Goal: Use online tool/utility: Utilize a website feature to perform a specific function

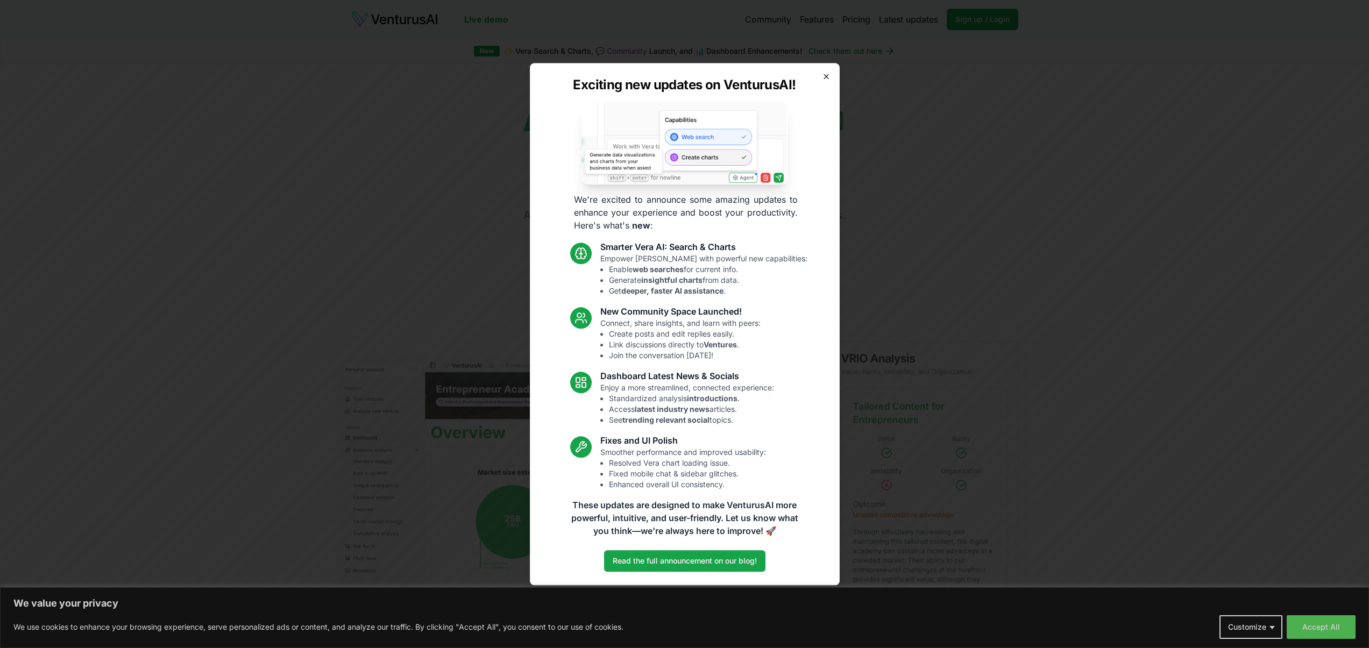
click at [829, 75] on icon "button" at bounding box center [826, 76] width 9 height 9
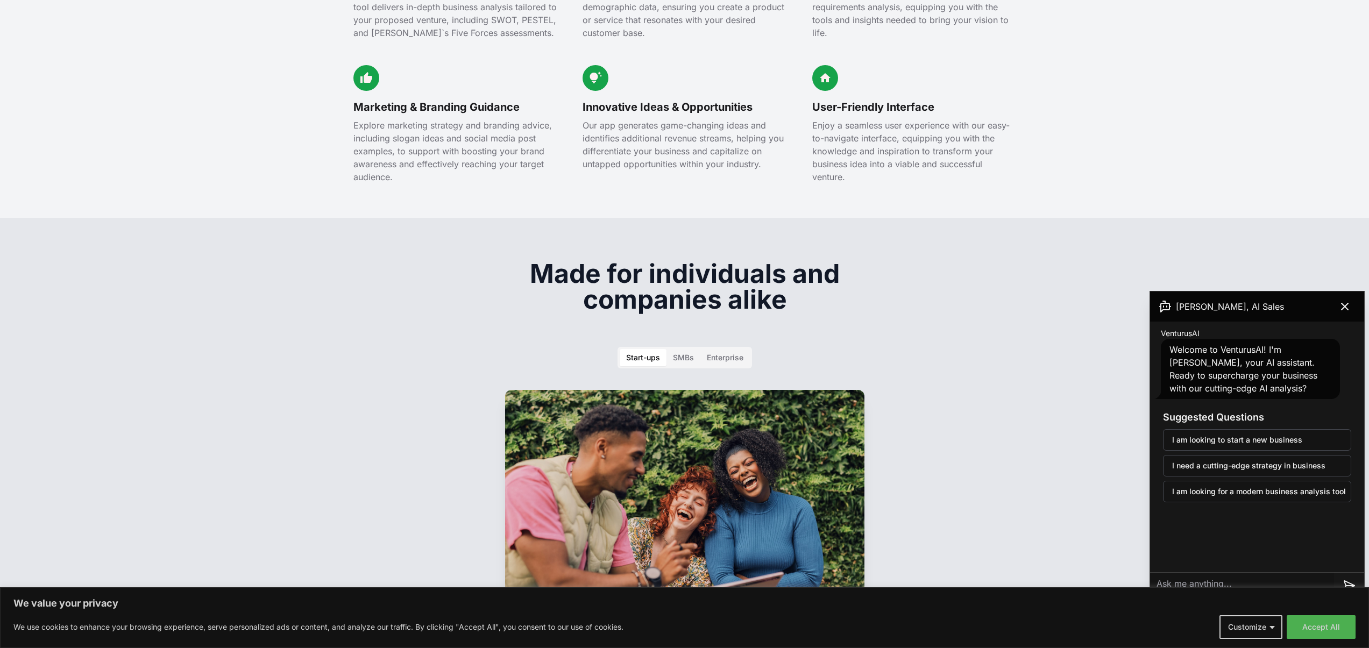
scroll to position [1699, 0]
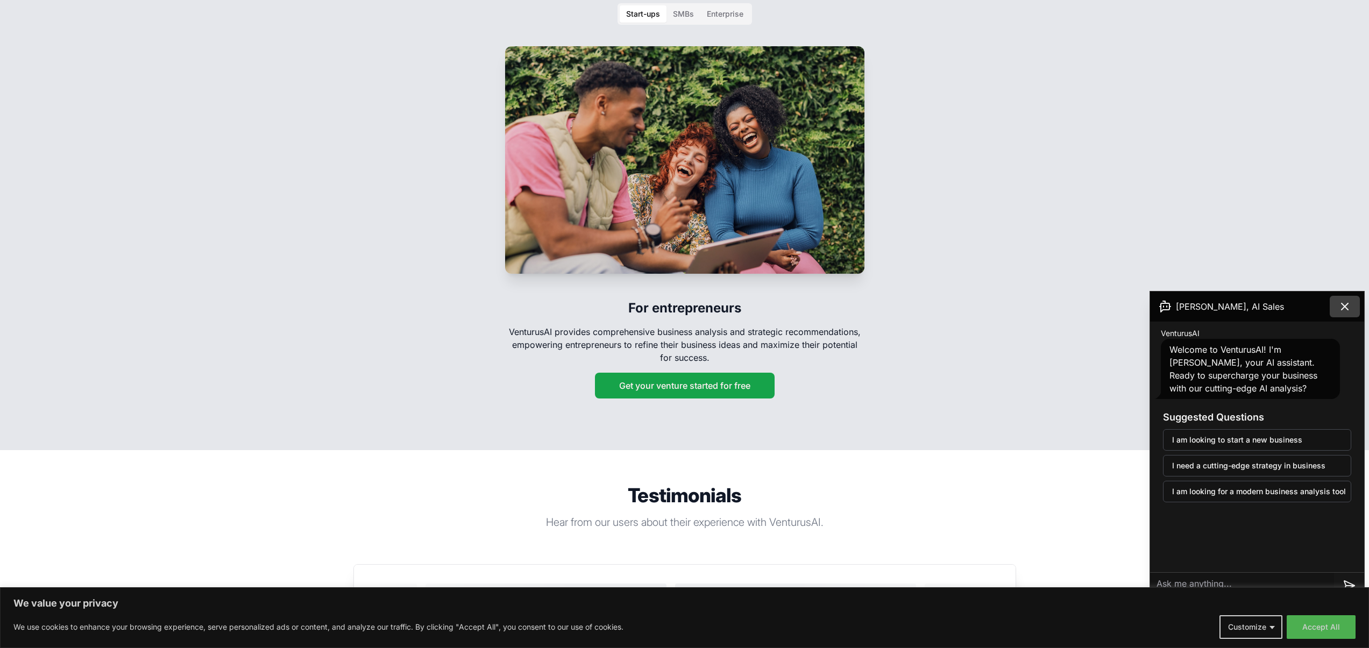
click at [1356, 311] on button at bounding box center [1345, 307] width 30 height 22
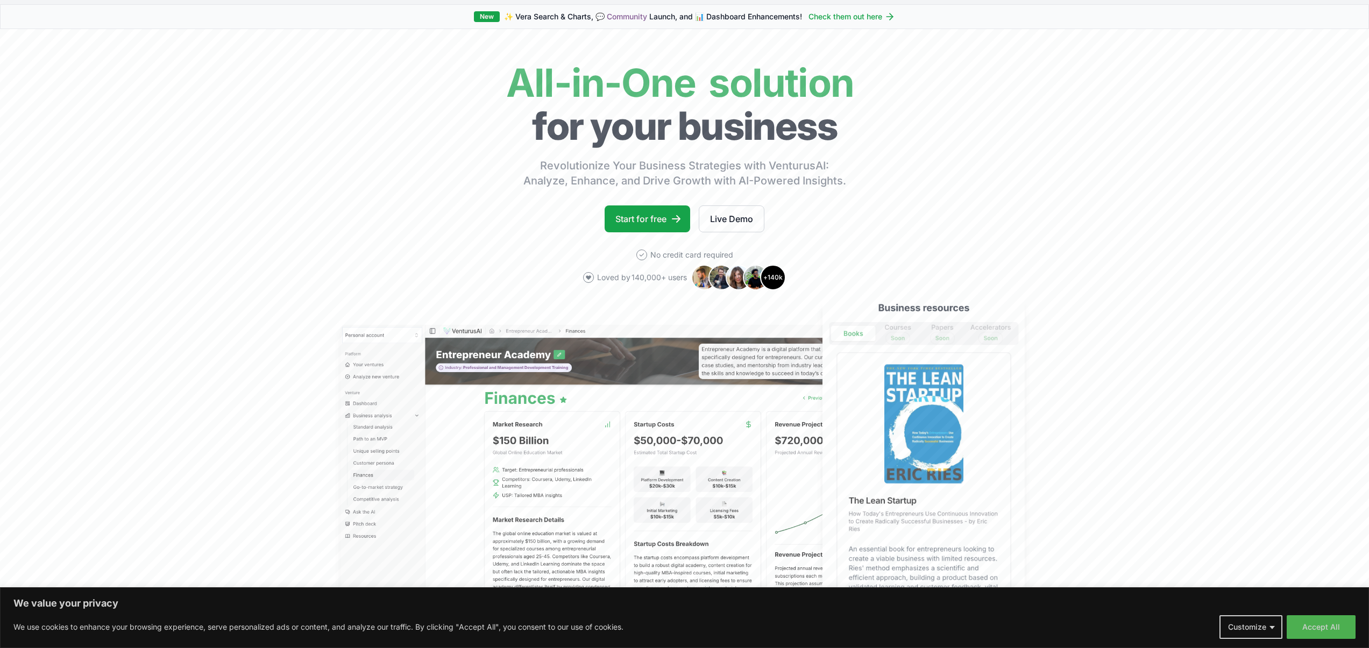
scroll to position [0, 0]
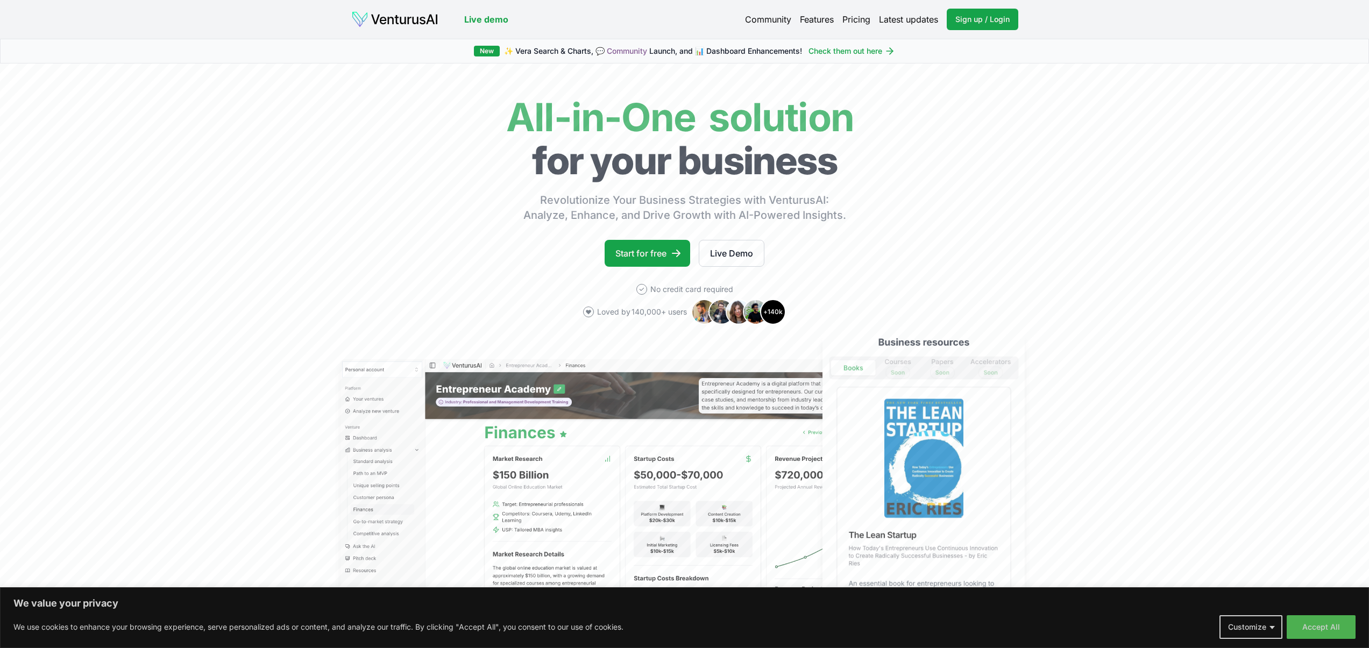
click at [814, 19] on link "Features" at bounding box center [817, 19] width 34 height 13
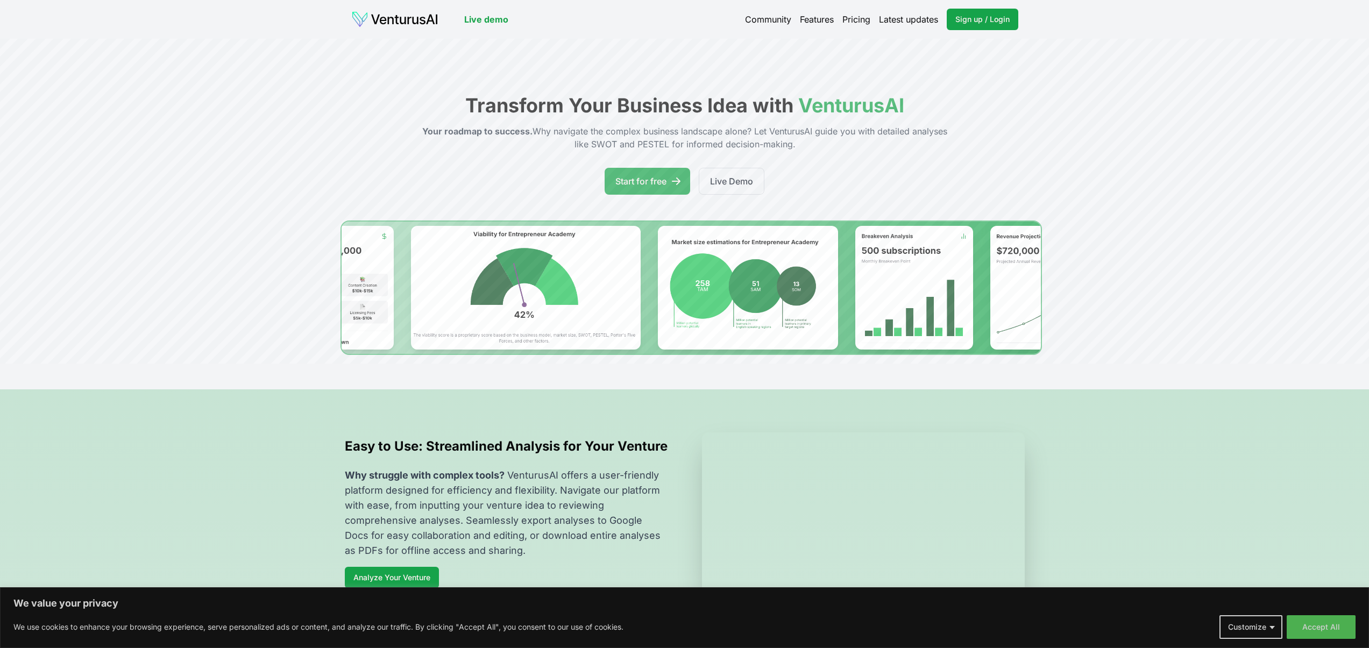
click at [396, 20] on img at bounding box center [394, 19] width 87 height 17
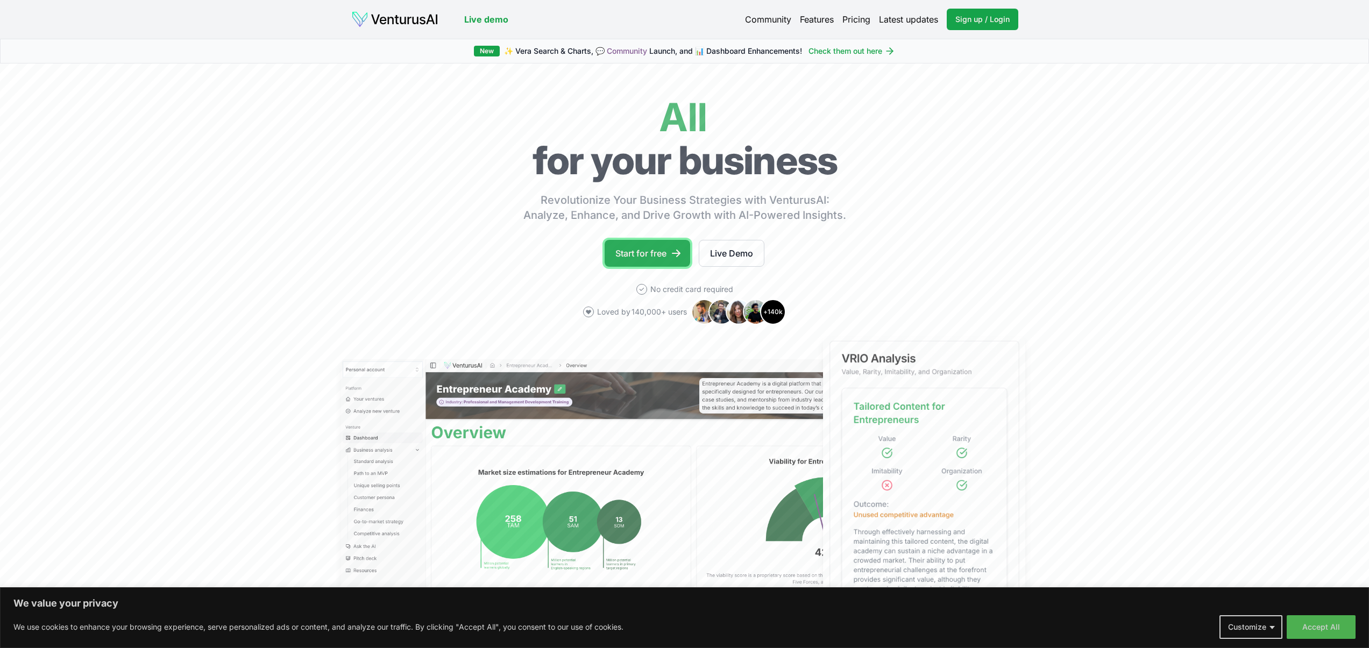
click at [623, 249] on link "Start for free" at bounding box center [648, 253] width 86 height 27
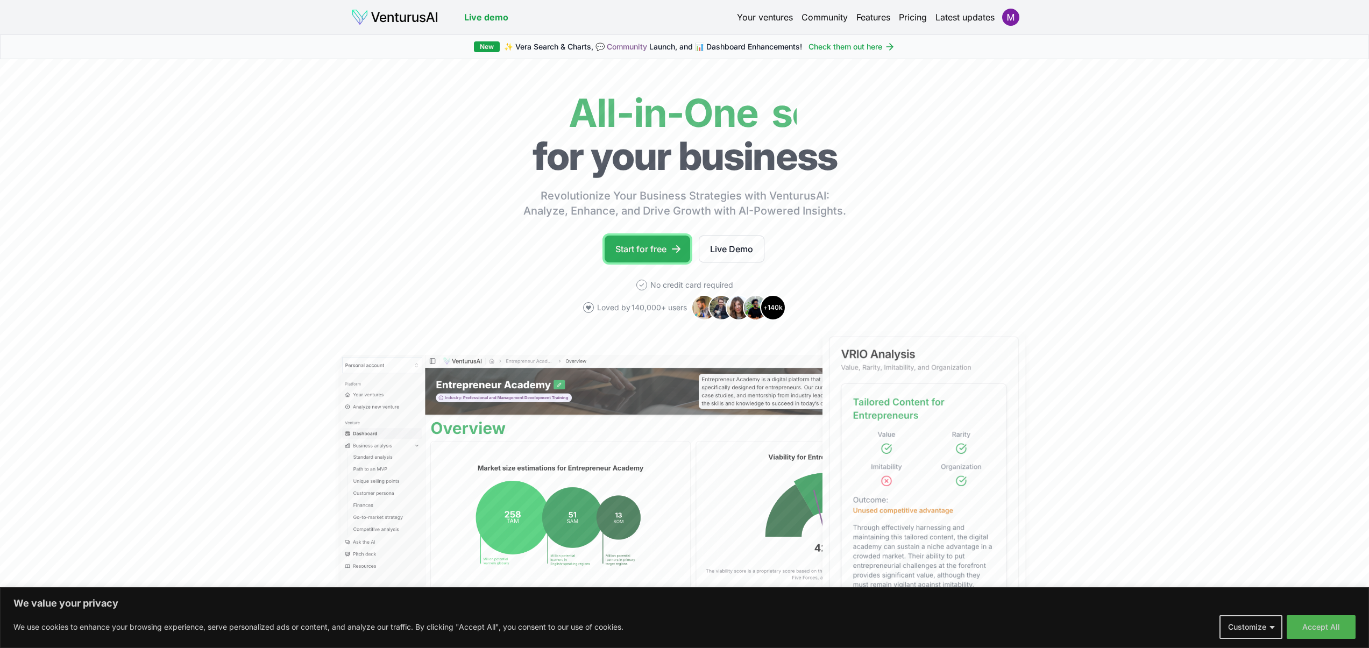
click at [649, 253] on link "Start for free" at bounding box center [648, 249] width 86 height 27
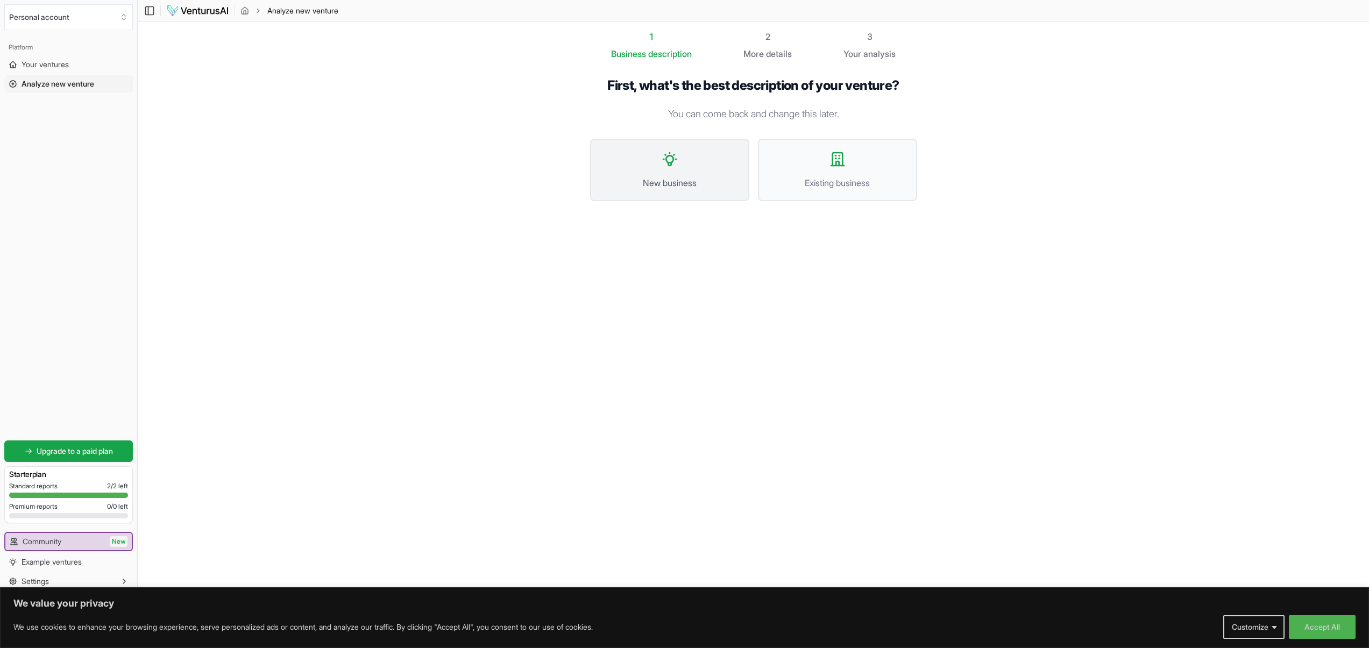
click at [666, 183] on span "New business" at bounding box center [670, 182] width 136 height 13
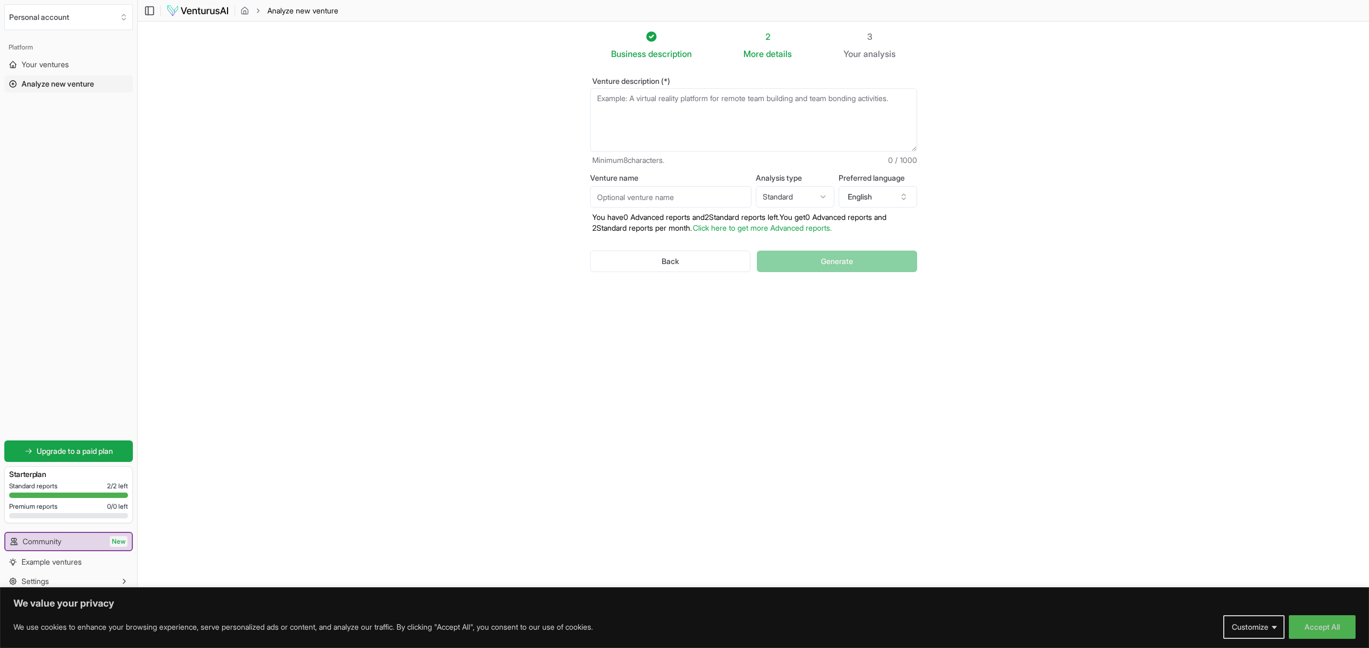
click at [642, 109] on textarea "Venture description (*)" at bounding box center [753, 119] width 327 height 63
click at [670, 103] on textarea "Venture description (*)" at bounding box center [753, 119] width 327 height 63
paste textarea "# Product Requirements Document: MP - PM TRACKER ## 1\. Overview ### App Name: …"
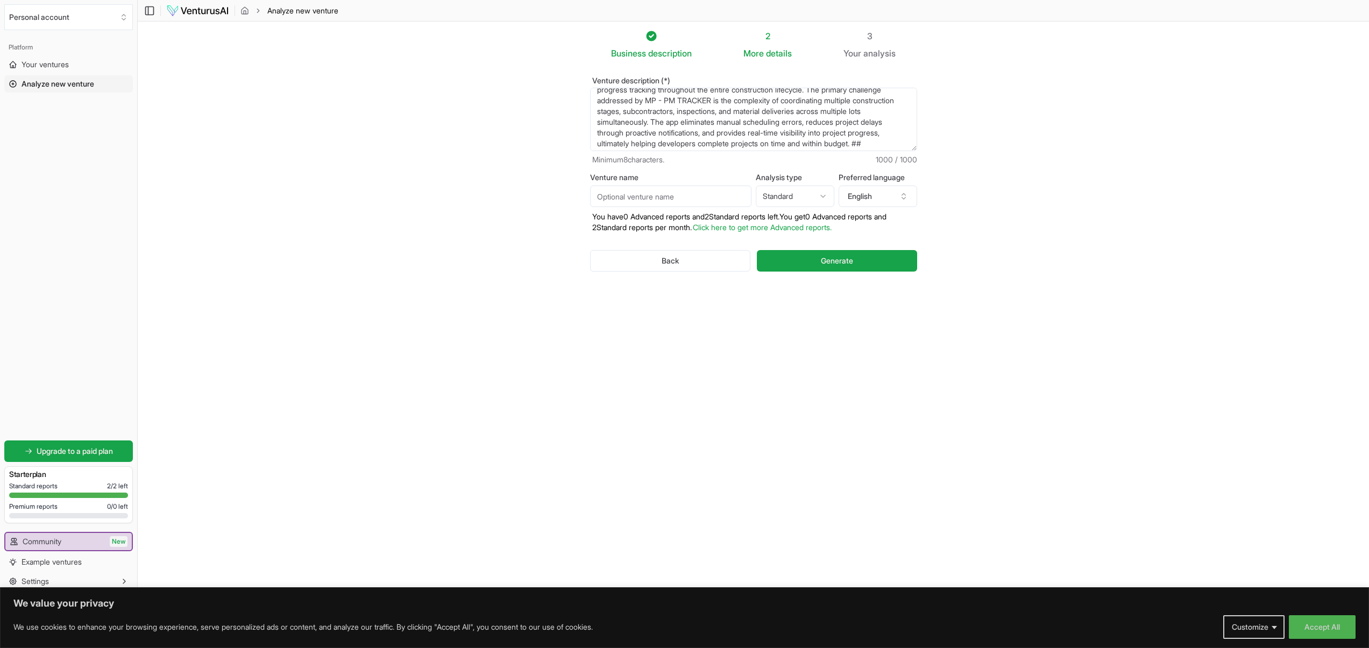
scroll to position [86, 0]
type textarea "# Product Requirements Document: MP - PM TRACKER ## 1\. Overview ### App Name: …"
click at [669, 196] on input "Venture name" at bounding box center [670, 197] width 161 height 22
type input "MP MP TRACKER"
click at [838, 268] on button "Generate" at bounding box center [837, 261] width 160 height 22
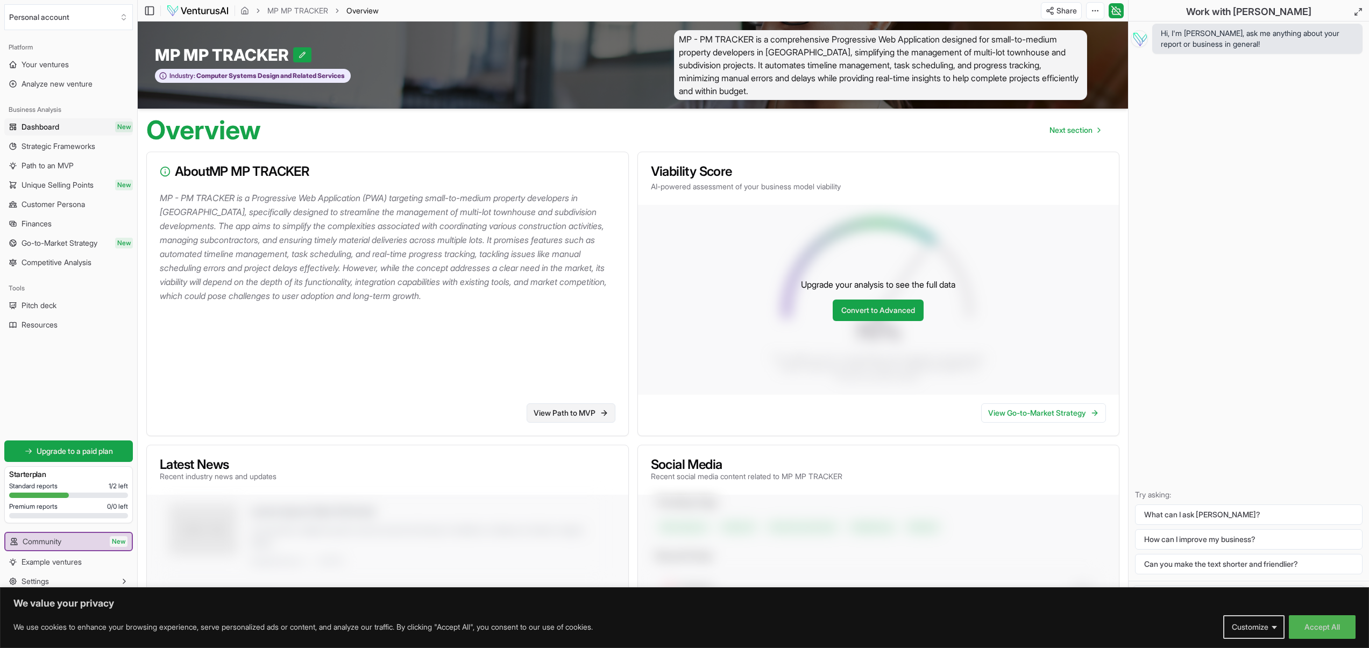
click at [577, 410] on link "View Path to MVP" at bounding box center [571, 412] width 89 height 19
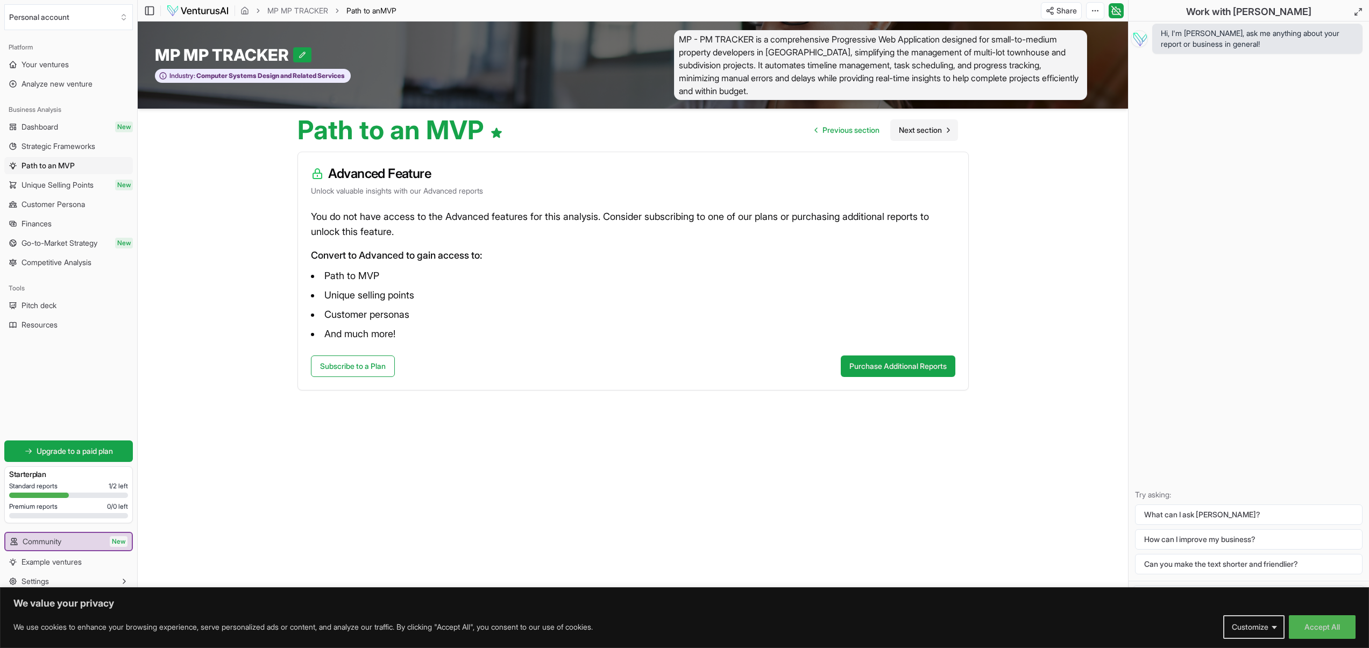
click at [926, 127] on span "Next section" at bounding box center [920, 130] width 43 height 11
drag, startPoint x: 360, startPoint y: 195, endPoint x: 513, endPoint y: 197, distance: 152.2
click at [514, 196] on p "Unlock valuable insights with our Advanced reports" at bounding box center [633, 191] width 644 height 11
drag, startPoint x: 390, startPoint y: 261, endPoint x: 444, endPoint y: 297, distance: 64.5
click at [400, 269] on div "You do not have access to the Advanced features for this analysis. Consider sub…" at bounding box center [633, 282] width 670 height 146
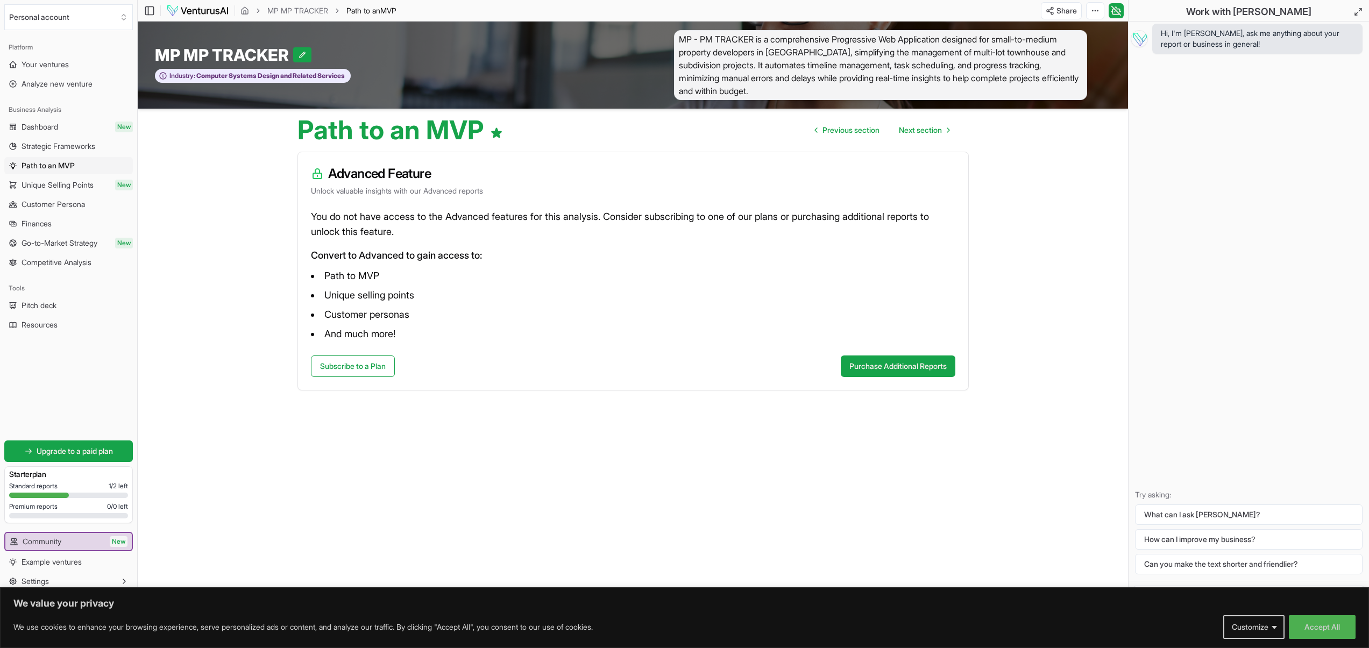
drag, startPoint x: 474, startPoint y: 222, endPoint x: 450, endPoint y: 257, distance: 43.0
click at [474, 222] on p "You do not have access to the Advanced features for this analysis. Consider sub…" at bounding box center [633, 224] width 644 height 30
